Goal: Find specific page/section: Find specific page/section

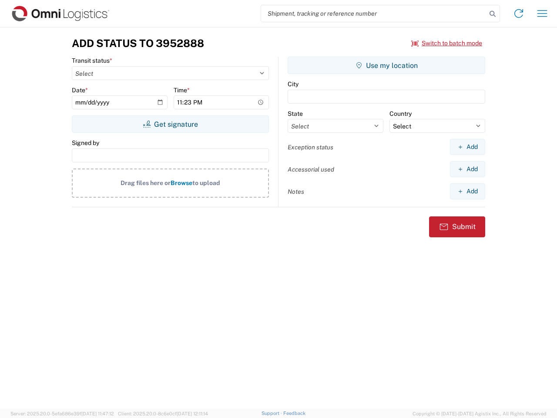
click at [374, 13] on input "search" at bounding box center [374, 13] width 226 height 17
click at [493, 14] on icon at bounding box center [493, 14] width 12 height 12
click at [519, 13] on icon at bounding box center [519, 14] width 14 height 14
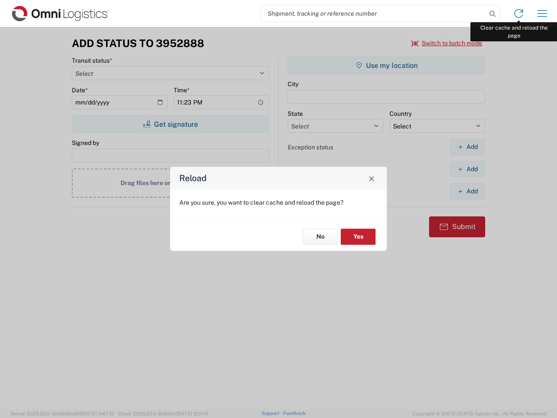
click at [542, 13] on div "Reload Are you sure, you want to clear cache and reload the page? No Yes" at bounding box center [278, 209] width 557 height 418
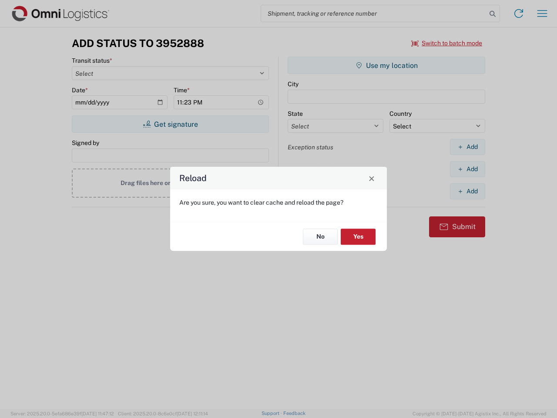
click at [447, 43] on div "Reload Are you sure, you want to clear cache and reload the page? No Yes" at bounding box center [278, 209] width 557 height 418
click at [170, 124] on div "Reload Are you sure, you want to clear cache and reload the page? No Yes" at bounding box center [278, 209] width 557 height 418
click at [387, 65] on div "Reload Are you sure, you want to clear cache and reload the page? No Yes" at bounding box center [278, 209] width 557 height 418
click at [468, 147] on div "Reload Are you sure, you want to clear cache and reload the page? No Yes" at bounding box center [278, 209] width 557 height 418
click at [468, 169] on div "Reload Are you sure, you want to clear cache and reload the page? No Yes" at bounding box center [278, 209] width 557 height 418
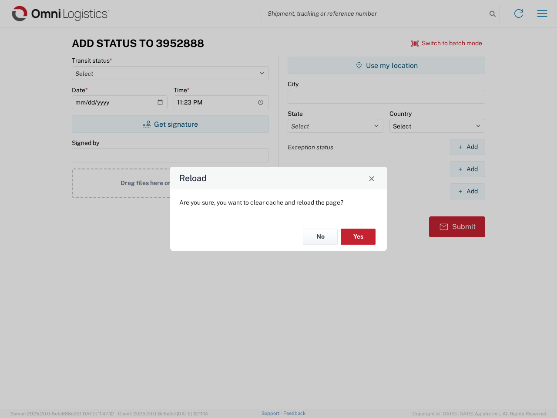
click at [468, 191] on div "Reload Are you sure, you want to clear cache and reload the page? No Yes" at bounding box center [278, 209] width 557 height 418
